Goal: Transaction & Acquisition: Purchase product/service

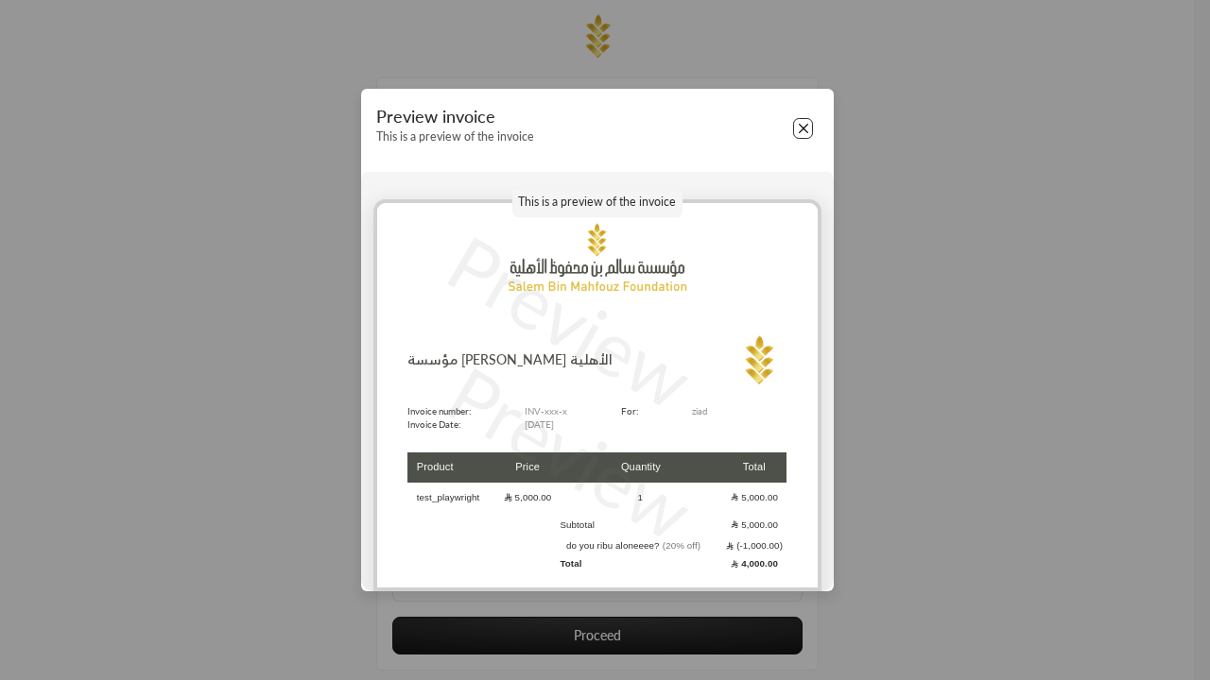
click at [802, 129] on button "Close" at bounding box center [803, 128] width 21 height 21
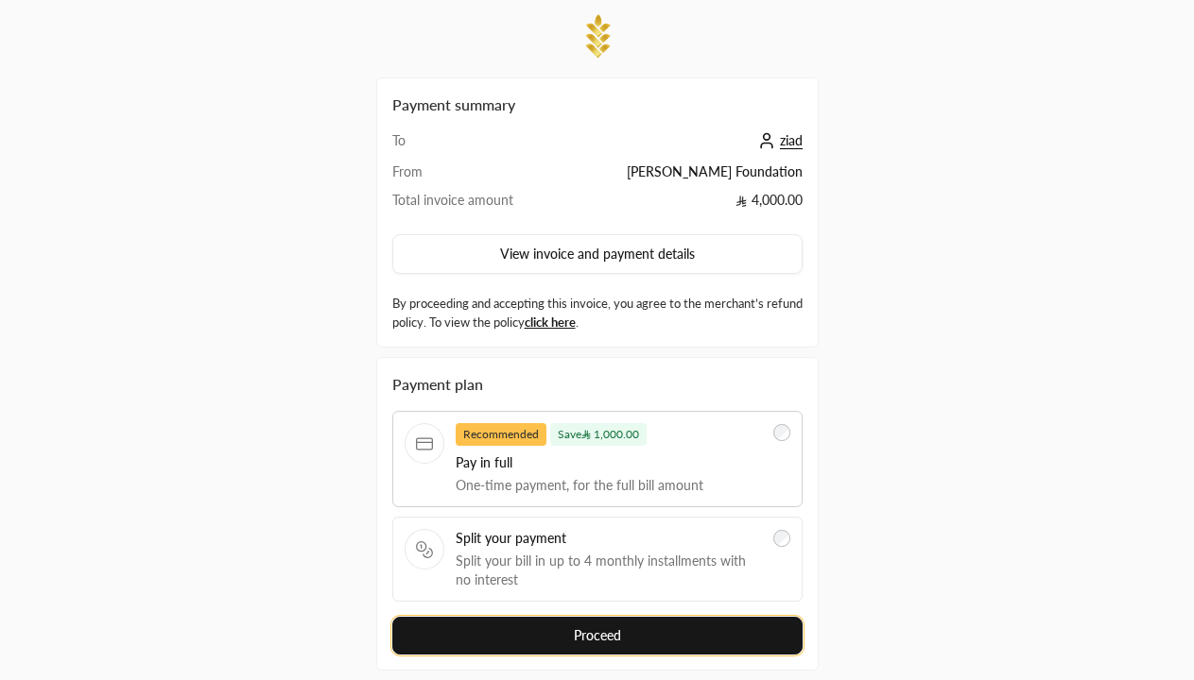
click at [596, 617] on button "Proceed" at bounding box center [597, 636] width 410 height 38
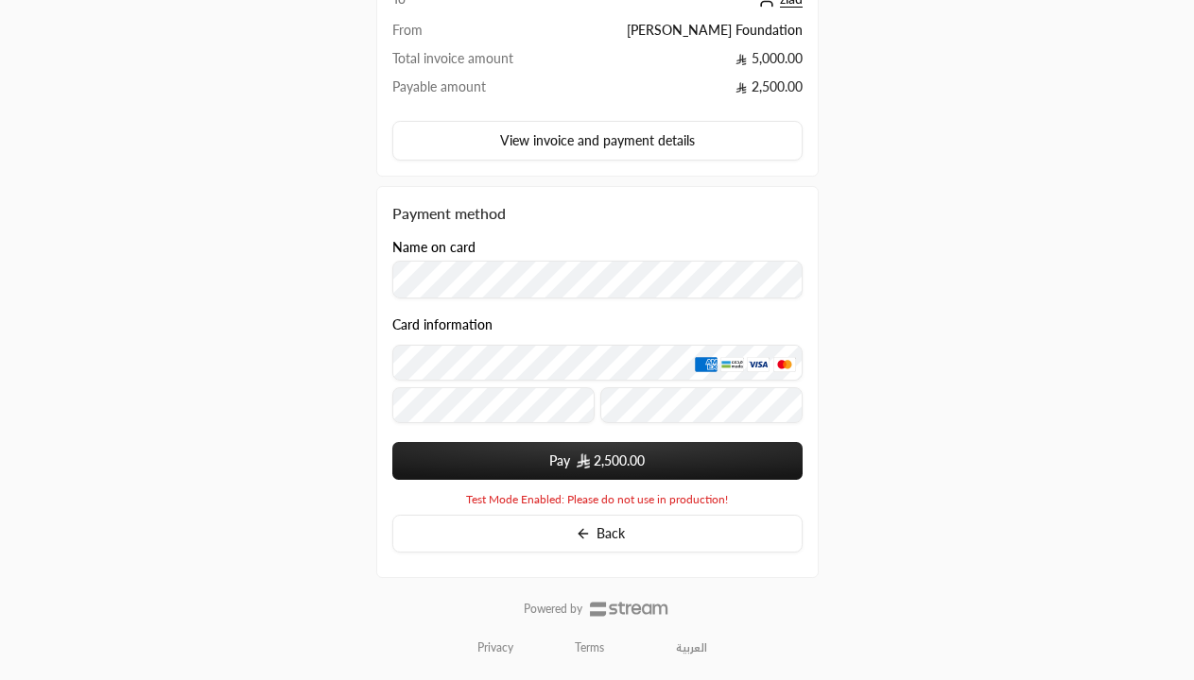
scroll to position [230, 0]
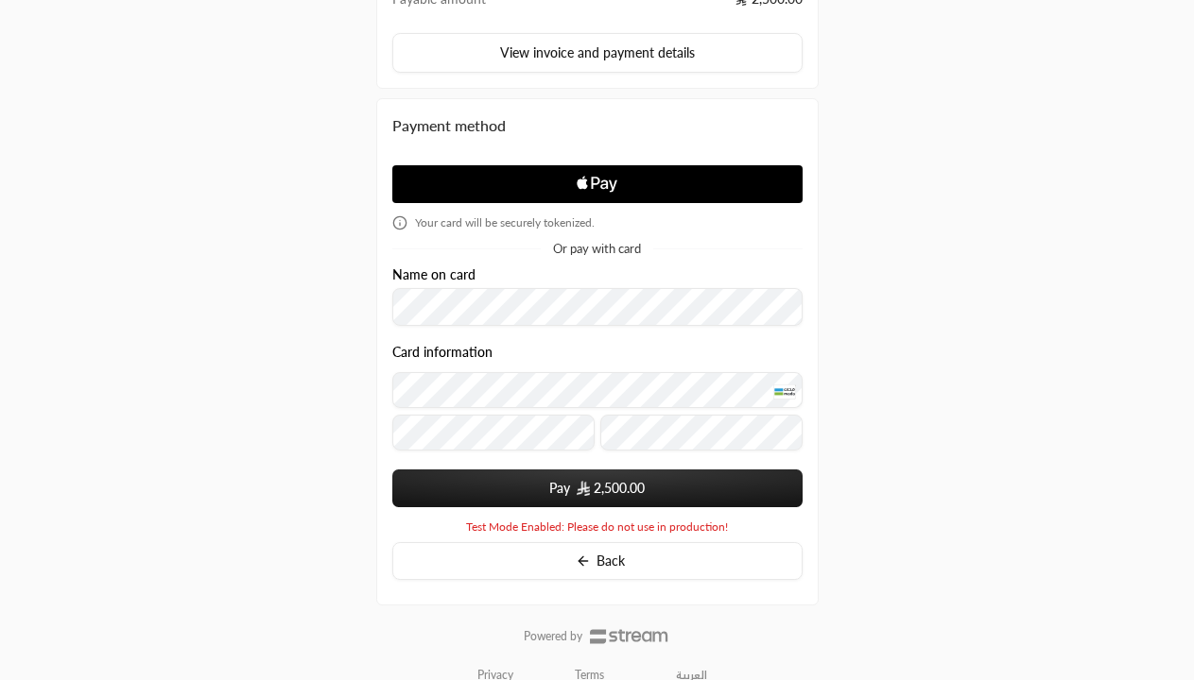
click at [596, 489] on span "2,500.00" at bounding box center [619, 488] width 51 height 19
